Goal: Task Accomplishment & Management: Manage account settings

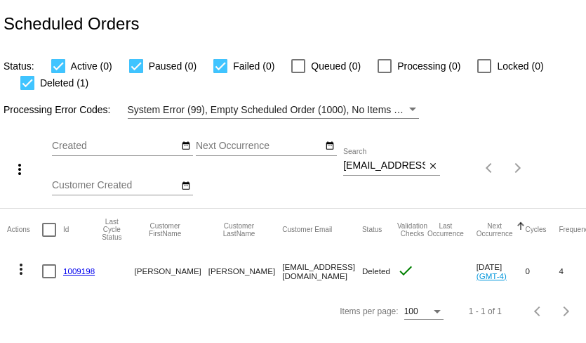
click at [401, 166] on input "cheriandal@earthlink.net" at bounding box center [384, 165] width 82 height 11
paste input "[EMAIL_ADDRESS][DOMAIN_NAME]"
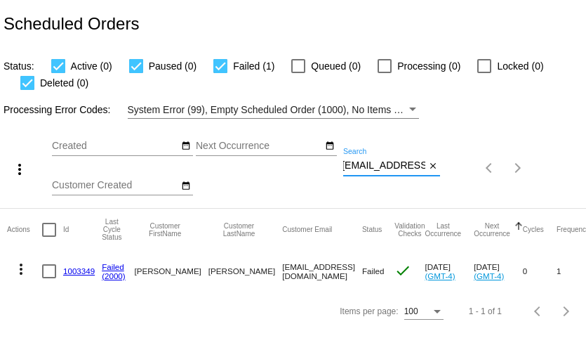
type input "[EMAIL_ADDRESS][DOMAIN_NAME]"
click at [77, 271] on link "1003349" at bounding box center [79, 270] width 32 height 9
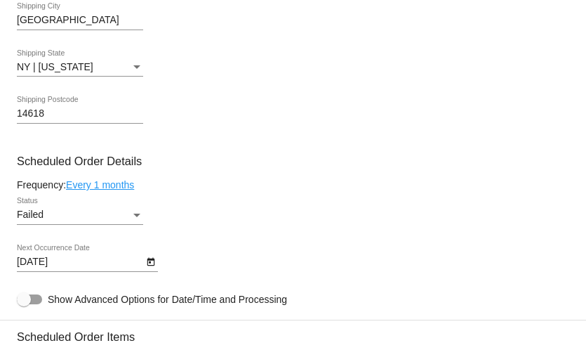
scroll to position [791, 0]
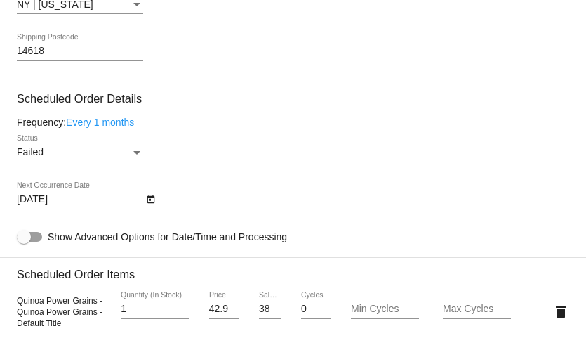
click at [137, 154] on div "Status" at bounding box center [136, 153] width 7 height 4
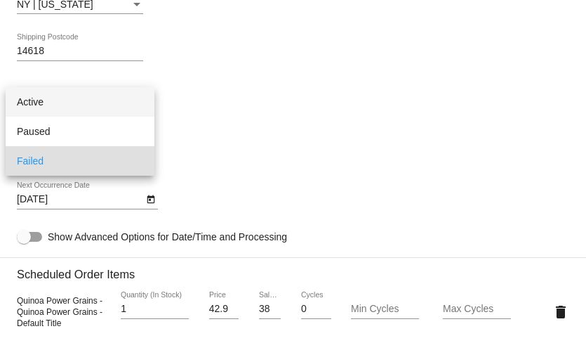
click at [121, 98] on span "Active" at bounding box center [80, 101] width 126 height 29
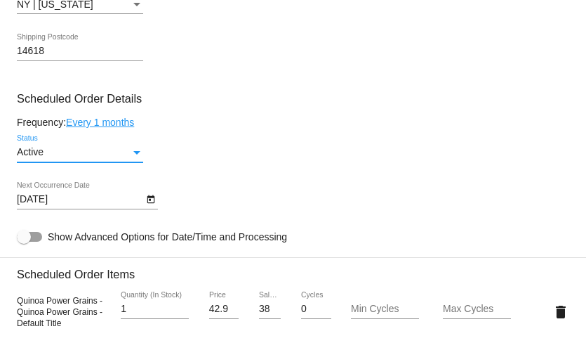
click at [150, 204] on icon "Open calendar" at bounding box center [151, 199] width 8 height 8
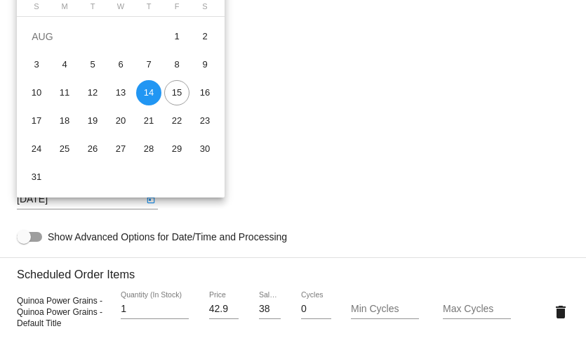
click at [338, 134] on div at bounding box center [293, 171] width 586 height 343
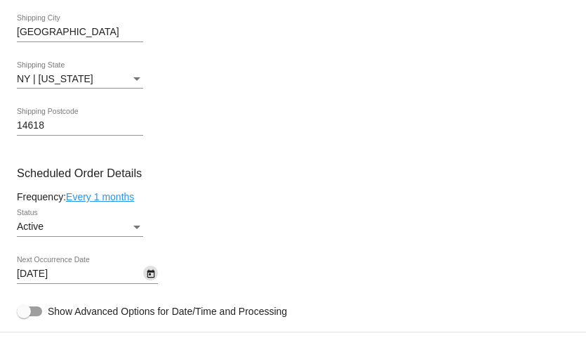
scroll to position [713, 0]
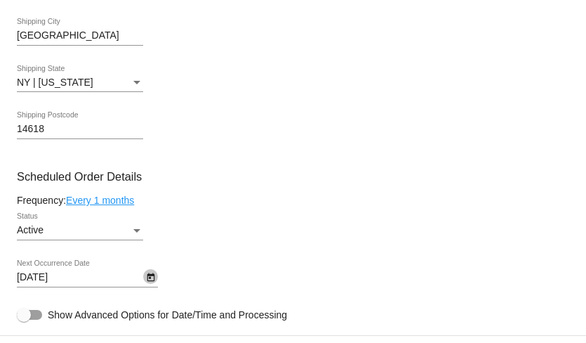
click at [147, 279] on icon "Open calendar" at bounding box center [151, 277] width 10 height 17
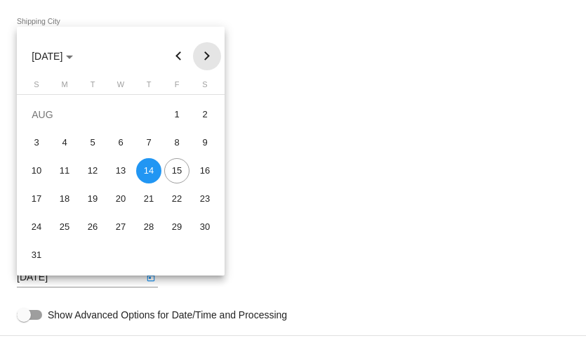
click at [205, 53] on button "Next month" at bounding box center [207, 56] width 28 height 28
click at [154, 168] on div "11" at bounding box center [148, 170] width 25 height 25
type input "9/11/2025"
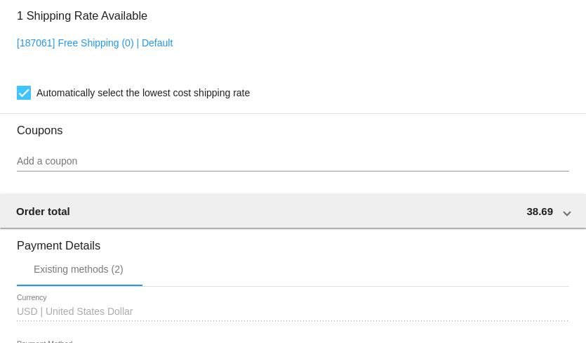
scroll to position [1440, 0]
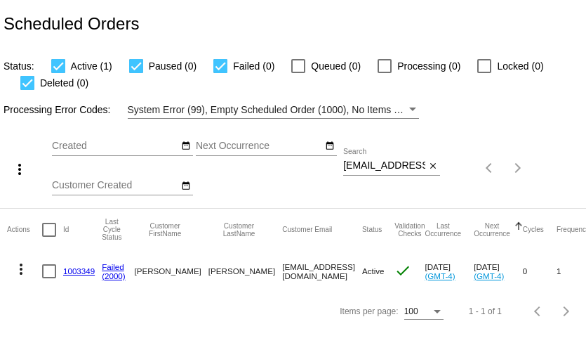
click at [394, 166] on input "[EMAIL_ADDRESS][DOMAIN_NAME]" at bounding box center [384, 165] width 82 height 11
paste input "ccaron@austin.rr"
type input "[EMAIL_ADDRESS][DOMAIN_NAME]"
